Goal: Task Accomplishment & Management: Manage account settings

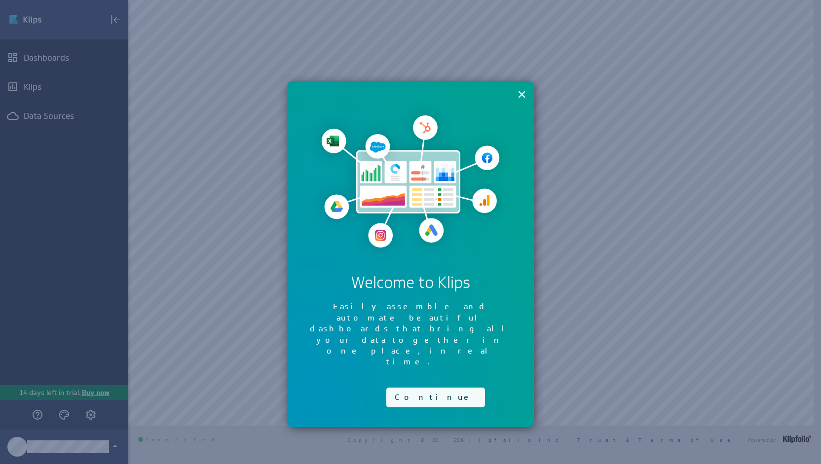
click at [393, 388] on button "Continue" at bounding box center [435, 398] width 99 height 20
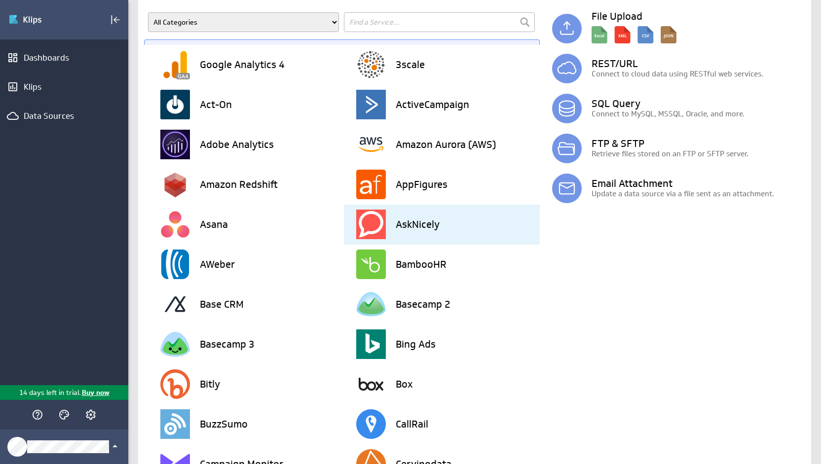
scroll to position [68, 0]
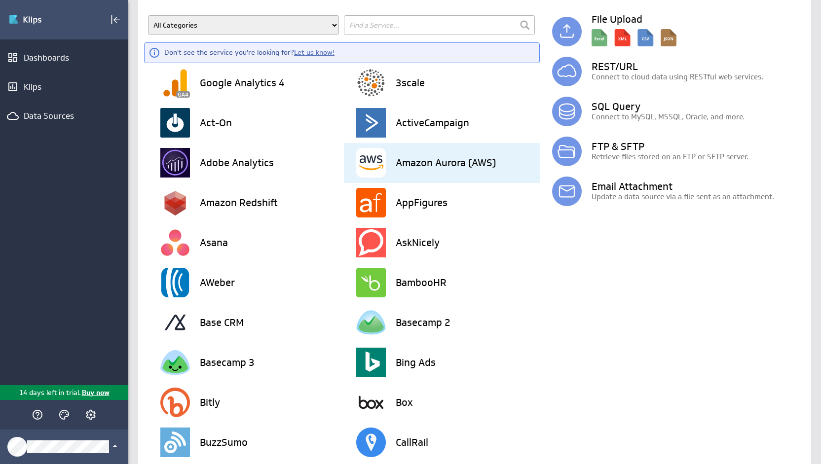
click at [443, 164] on h3 "Amazon Aurora (AWS)" at bounding box center [446, 163] width 100 height 10
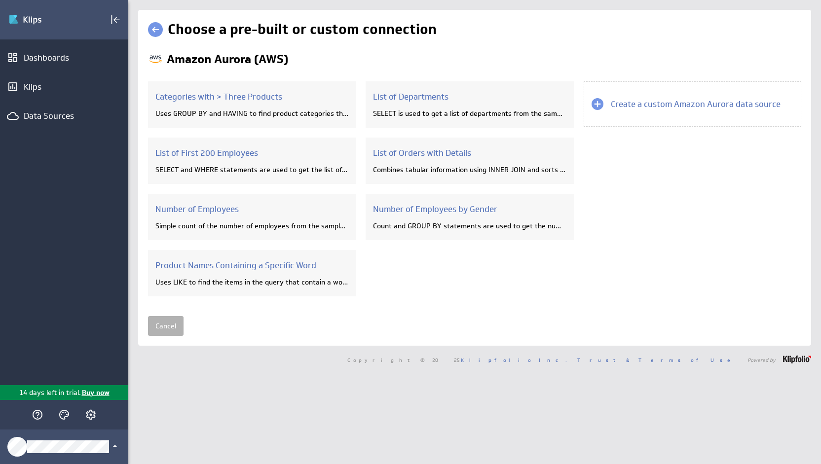
scroll to position [0, 0]
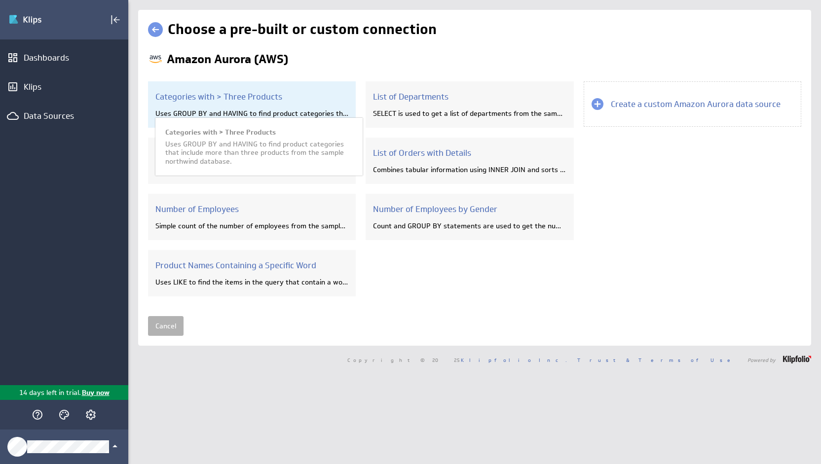
click at [250, 90] on div "Categories with > Three Products Uses GROUP BY and HAVING to find product categ…" at bounding box center [252, 104] width 208 height 46
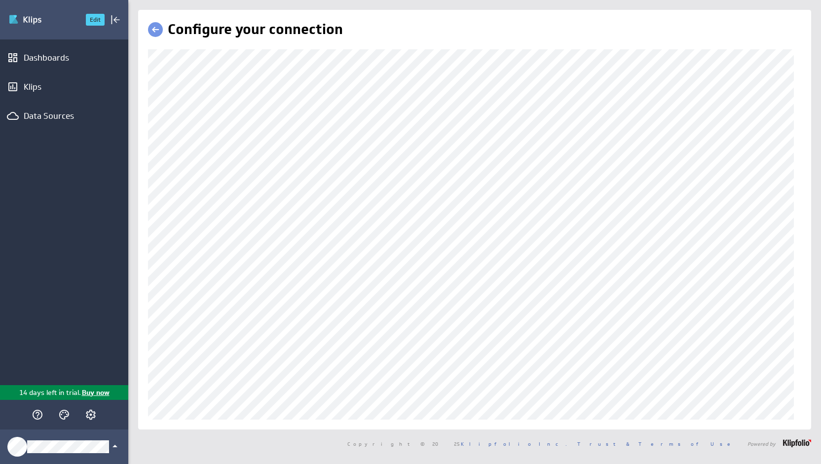
click at [52, 26] on img "Go to Dashboards" at bounding box center [42, 20] width 69 height 16
click at [45, 50] on div "Dashboards" at bounding box center [64, 58] width 128 height 22
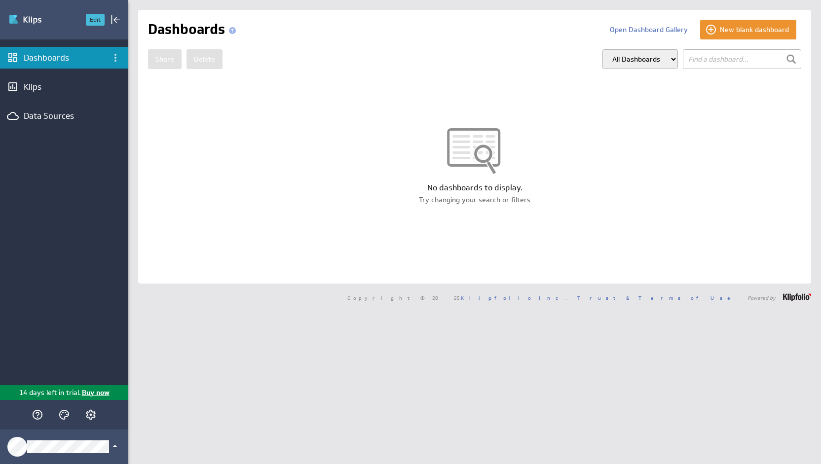
click at [91, 21] on button "Edit" at bounding box center [95, 20] width 19 height 12
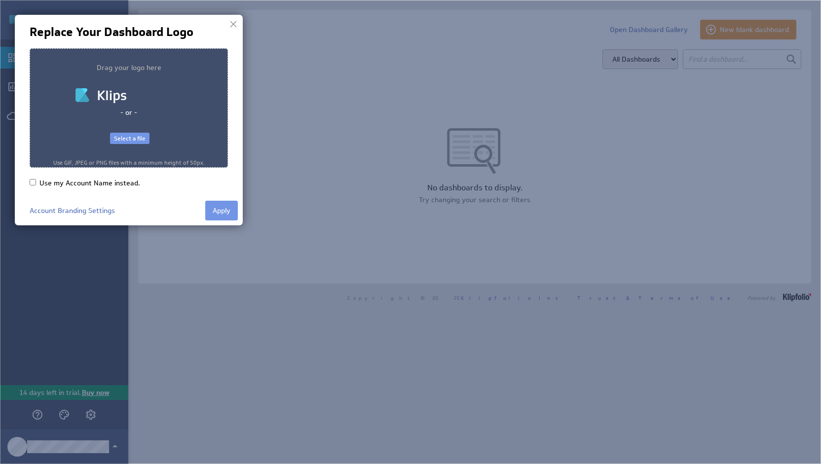
click at [136, 142] on div "Select a file" at bounding box center [129, 139] width 39 height 12
click at [226, 217] on button "Apply" at bounding box center [221, 211] width 33 height 20
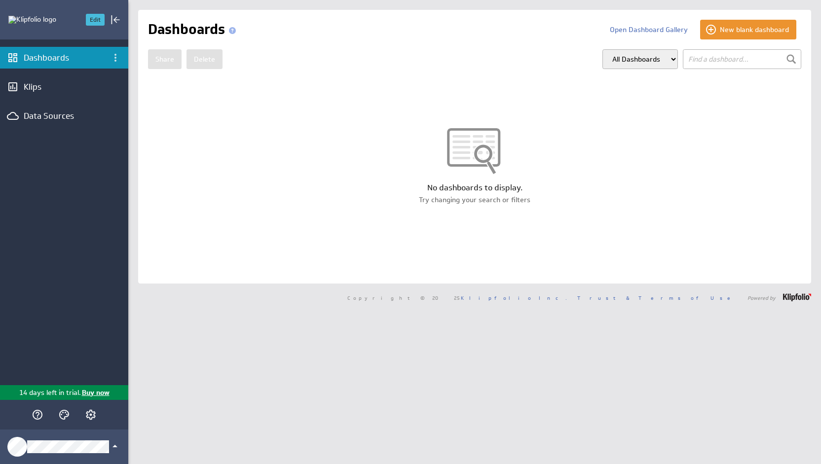
click at [99, 17] on button "Edit" at bounding box center [95, 20] width 19 height 12
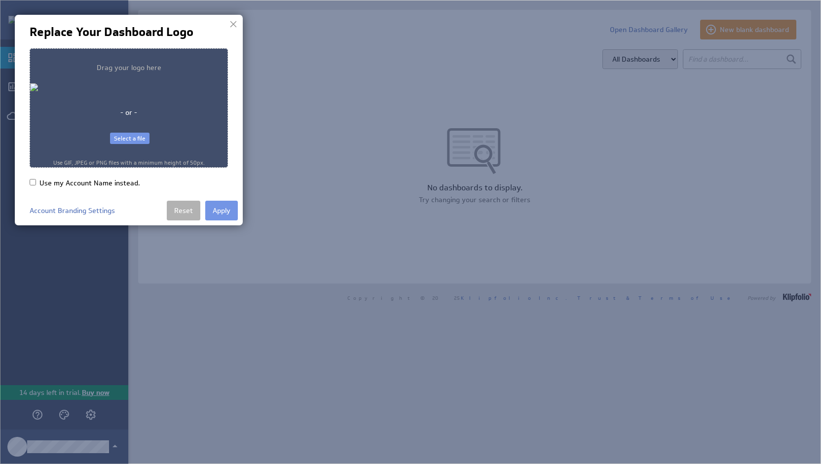
click at [131, 129] on div "[PERSON_NAME] Consulting, LLC - or - Select a file Use GIF, JPEG or PNG files w…" at bounding box center [129, 107] width 198 height 119
click at [131, 135] on div "Select a file" at bounding box center [129, 139] width 39 height 12
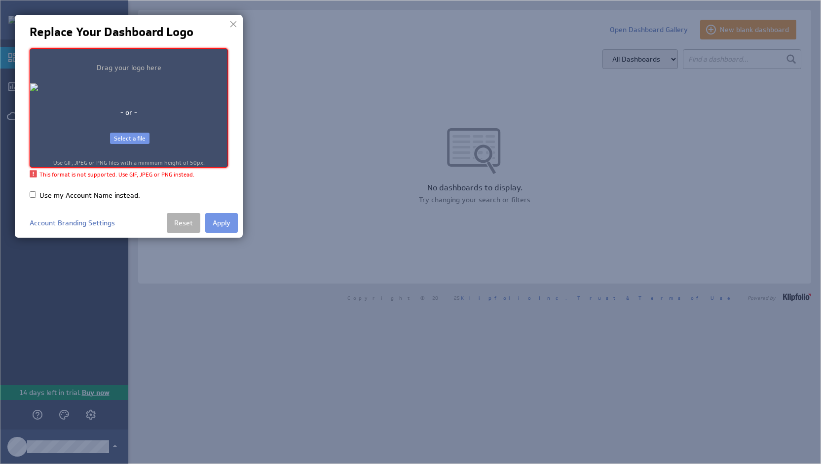
click at [135, 129] on div "Tait Consulting, LLC - or - Select a file Use GIF, JPEG or PNG files with a min…" at bounding box center [129, 107] width 198 height 119
click at [136, 134] on div "Select a file" at bounding box center [129, 139] width 39 height 12
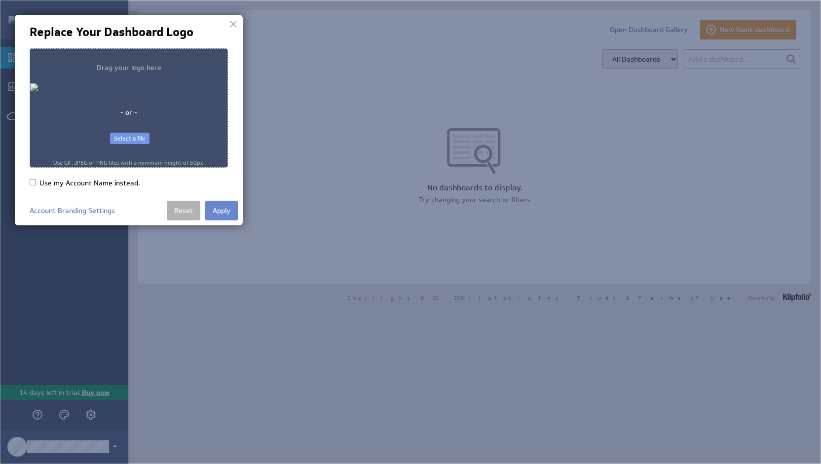
click at [224, 206] on button "Apply" at bounding box center [221, 211] width 33 height 20
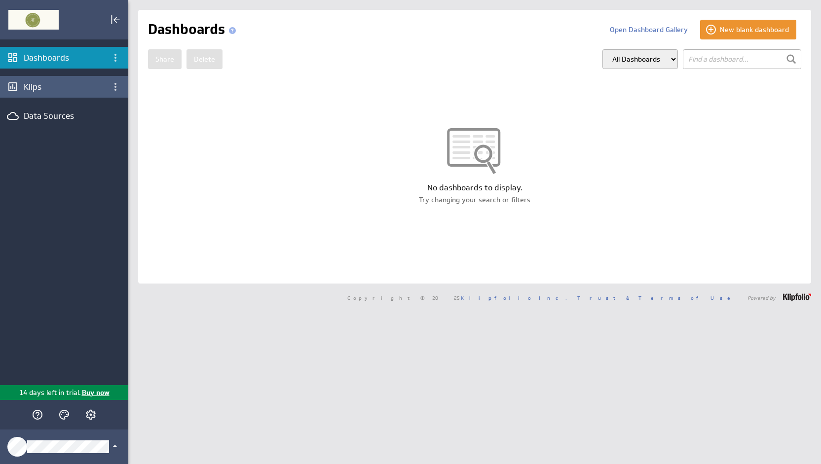
click at [75, 90] on div "Klips" at bounding box center [64, 86] width 81 height 11
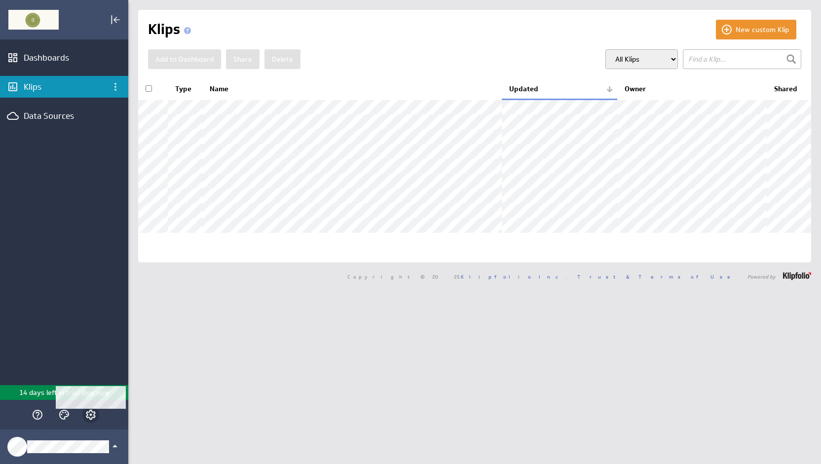
click at [93, 415] on icon "Account and settings" at bounding box center [91, 415] width 12 height 12
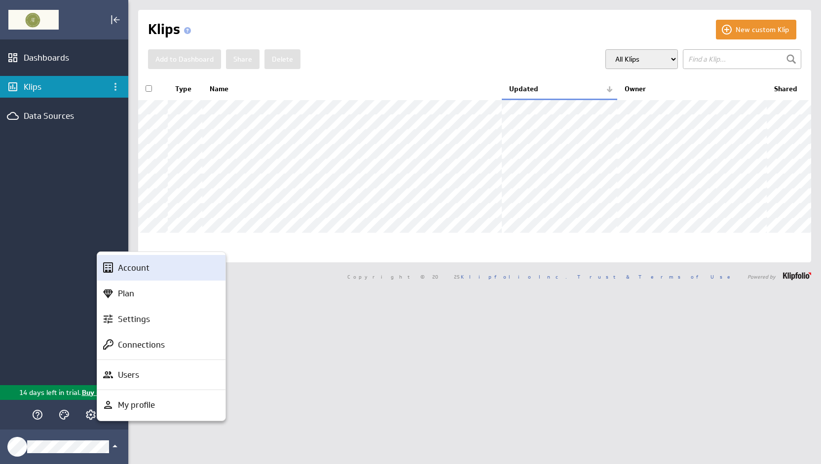
click at [164, 275] on div "Account" at bounding box center [161, 268] width 128 height 26
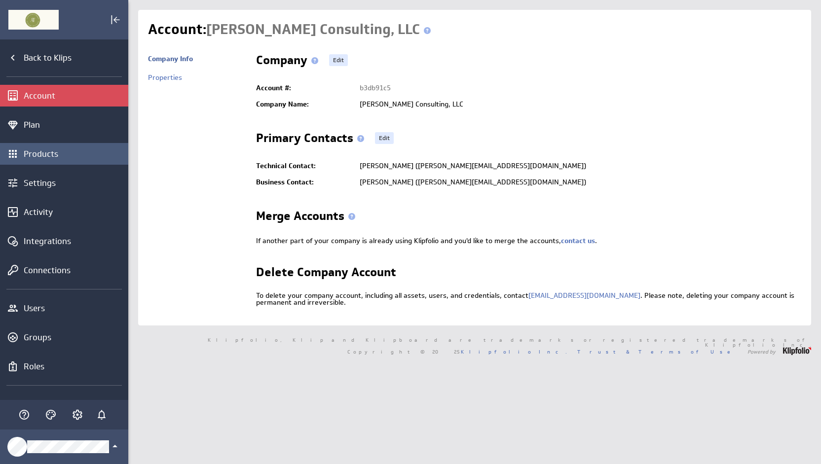
click at [79, 159] on div "Products" at bounding box center [64, 154] width 128 height 22
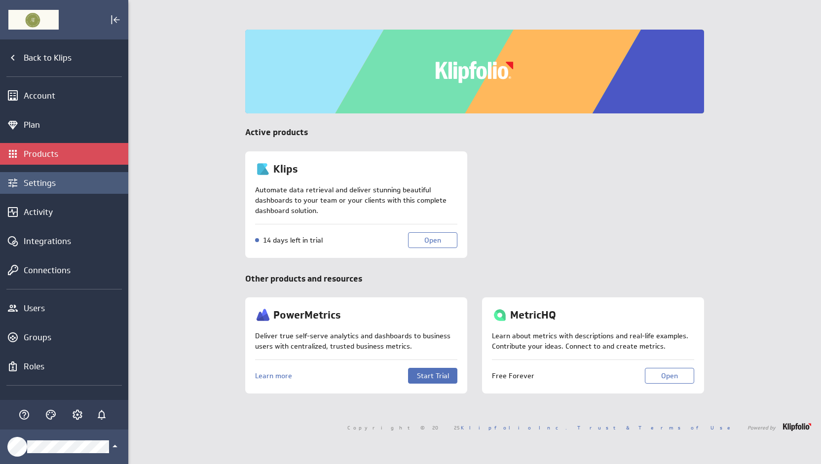
click at [90, 185] on div "Settings" at bounding box center [75, 183] width 102 height 11
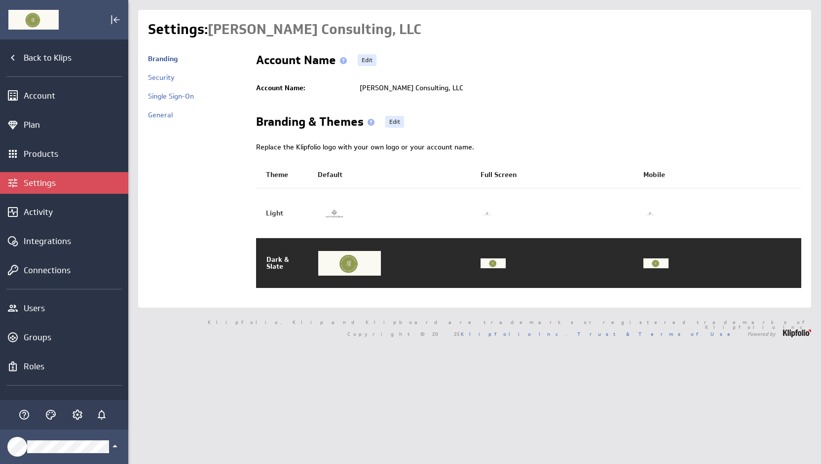
click at [86, 226] on div "Back to Klips Account Plan Products Settings Activity Integrations Connections …" at bounding box center [64, 219] width 128 height 361
click at [79, 213] on div "Activity" at bounding box center [75, 212] width 102 height 11
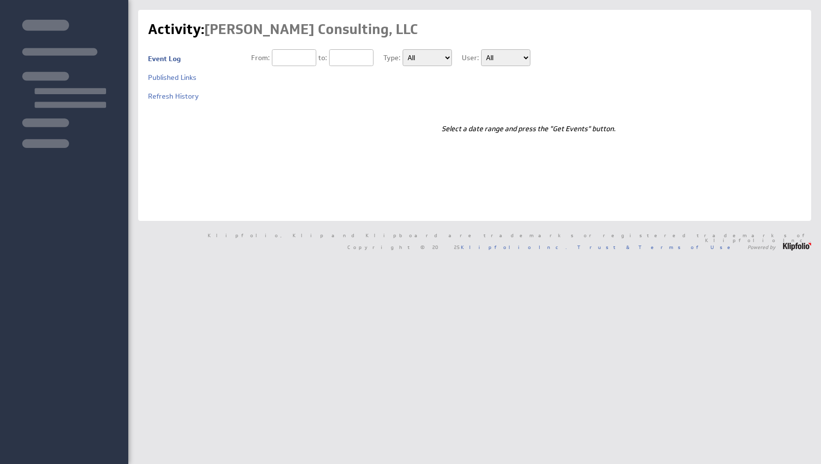
type input "[DATE]"
type input "10/13/2025"
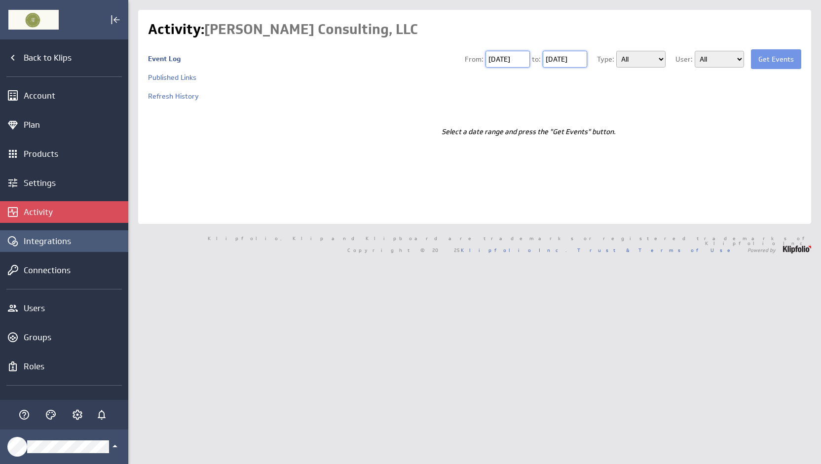
click at [82, 247] on div "Integrations" at bounding box center [64, 241] width 128 height 22
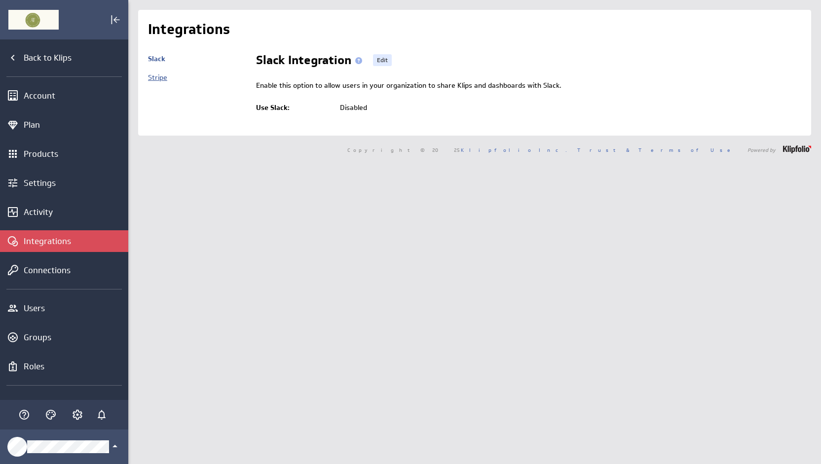
click at [163, 75] on link "Stripe" at bounding box center [157, 77] width 19 height 9
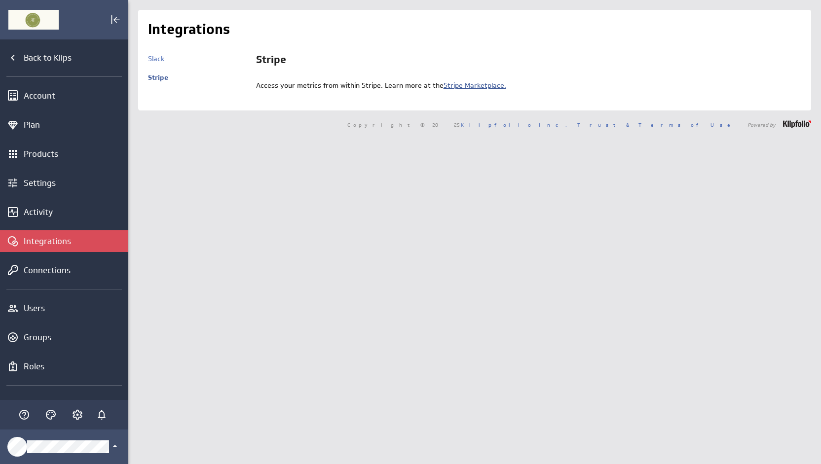
click at [481, 87] on link "Stripe Marketplace." at bounding box center [475, 85] width 63 height 9
click at [55, 265] on div "Connections" at bounding box center [75, 270] width 102 height 11
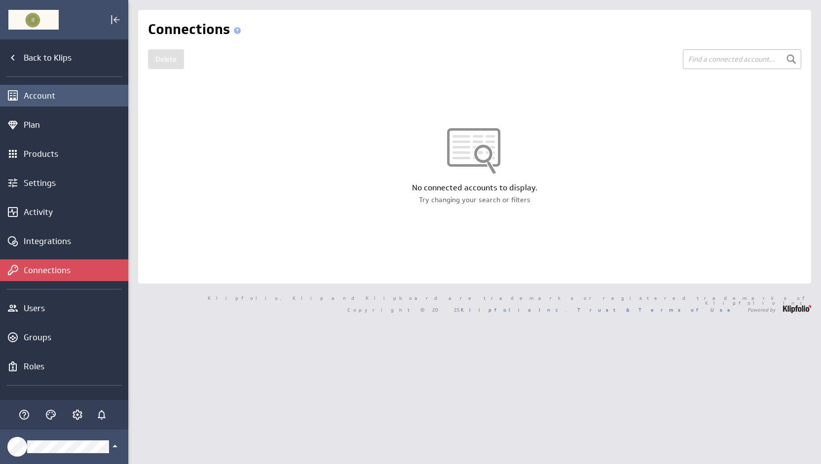
click at [61, 100] on div "Account" at bounding box center [75, 95] width 102 height 11
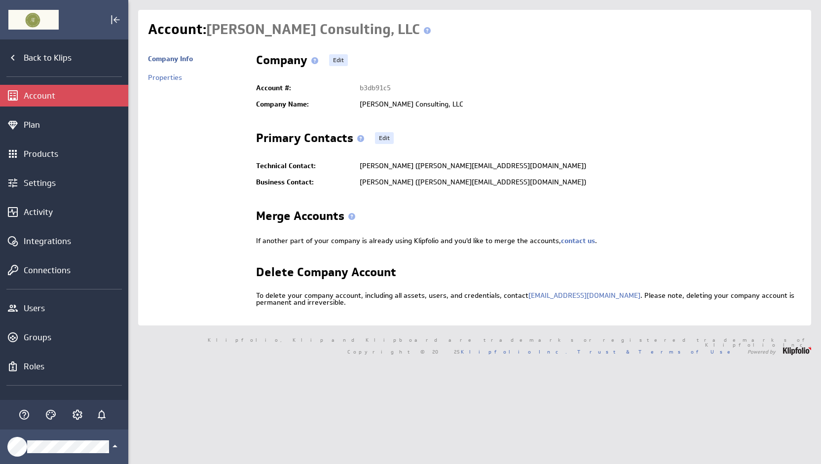
scroll to position [22, 0]
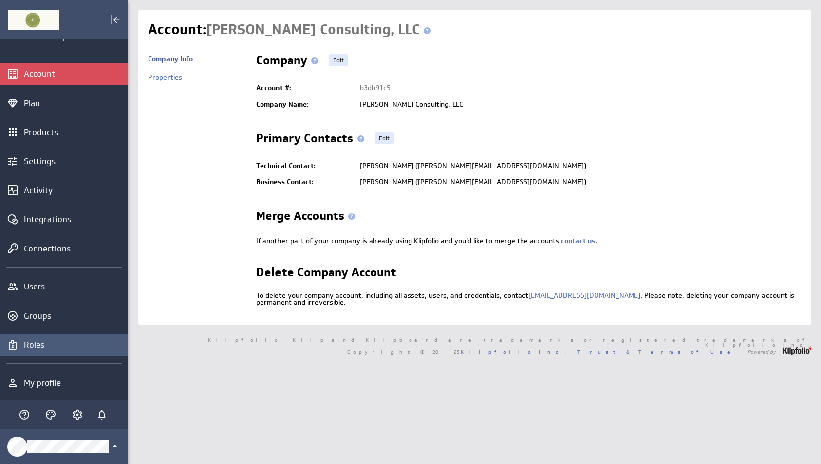
click at [39, 344] on div "Roles" at bounding box center [75, 344] width 102 height 11
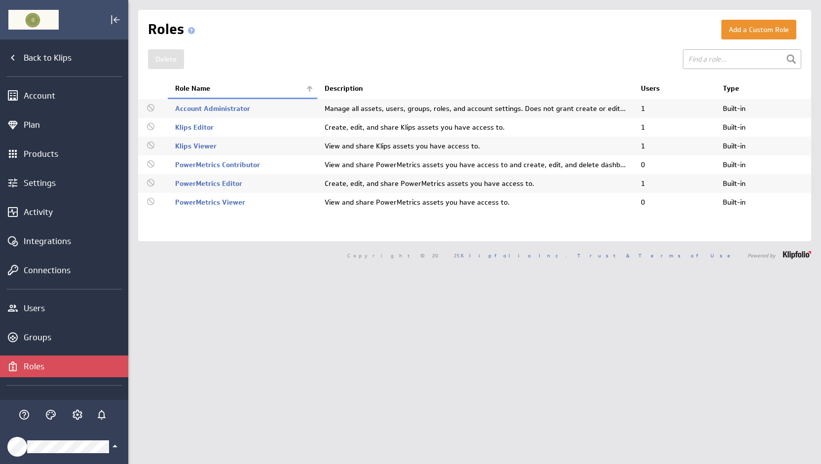
click at [113, 444] on icon "Klipfolio Account" at bounding box center [115, 447] width 12 height 12
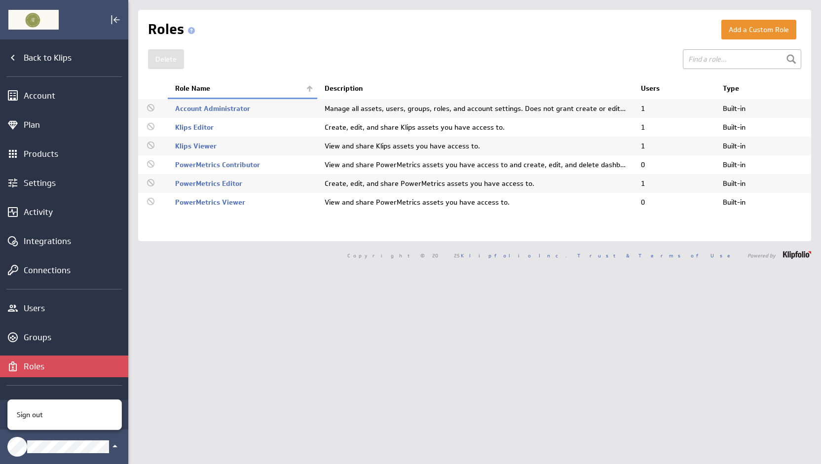
click at [48, 92] on div at bounding box center [410, 232] width 821 height 464
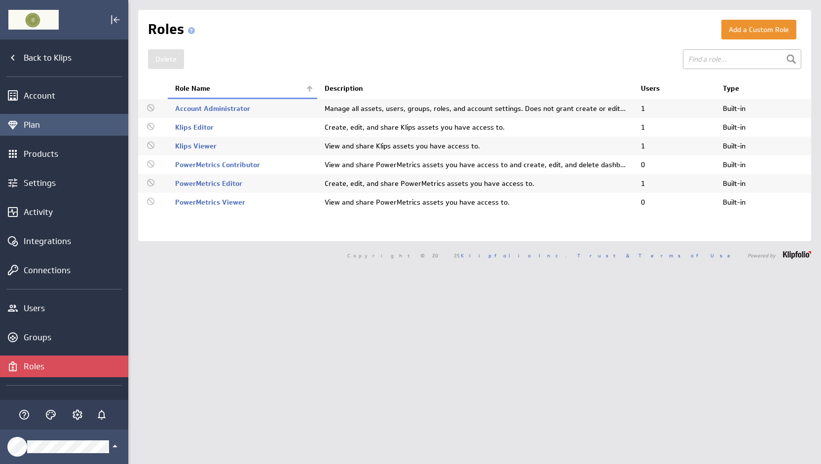
click at [36, 132] on div "Plan" at bounding box center [64, 125] width 128 height 22
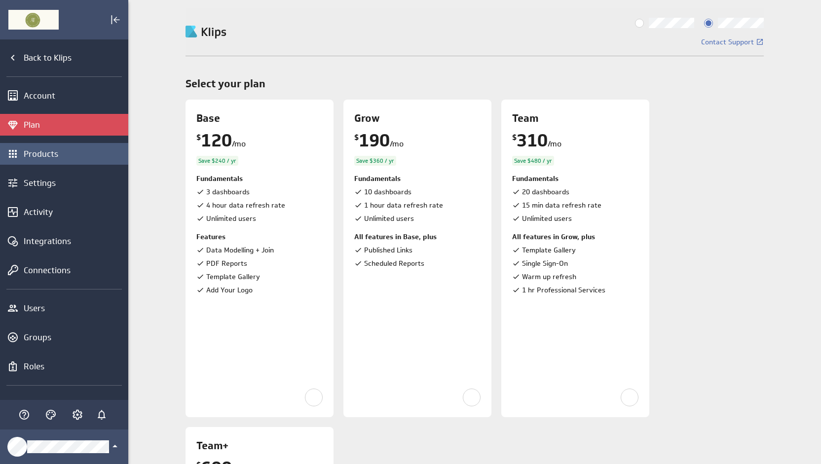
drag, startPoint x: 0, startPoint y: 0, endPoint x: 43, endPoint y: 158, distance: 163.7
click at [43, 158] on div "Products" at bounding box center [75, 154] width 102 height 11
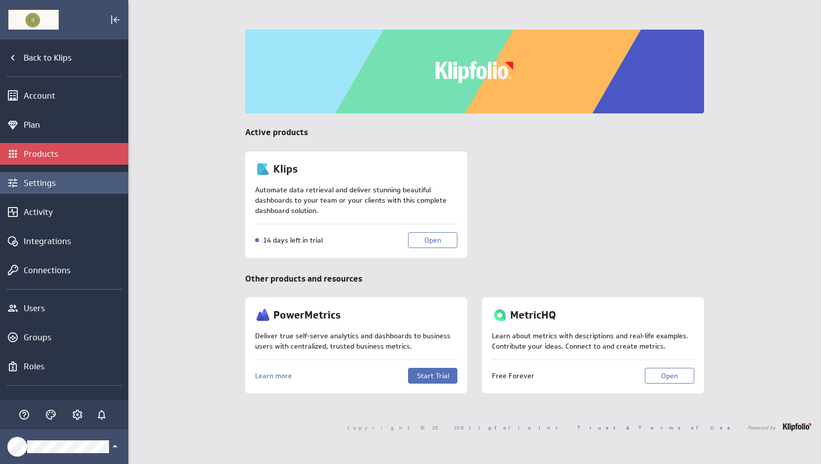
click at [45, 186] on div "Settings" at bounding box center [75, 183] width 102 height 11
